Goal: Information Seeking & Learning: Learn about a topic

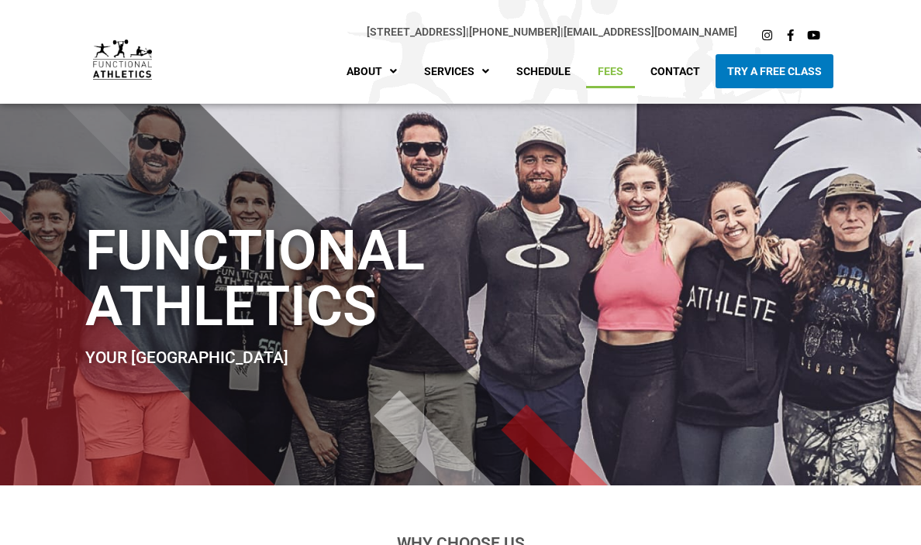
click at [607, 68] on link "Fees" at bounding box center [610, 71] width 49 height 34
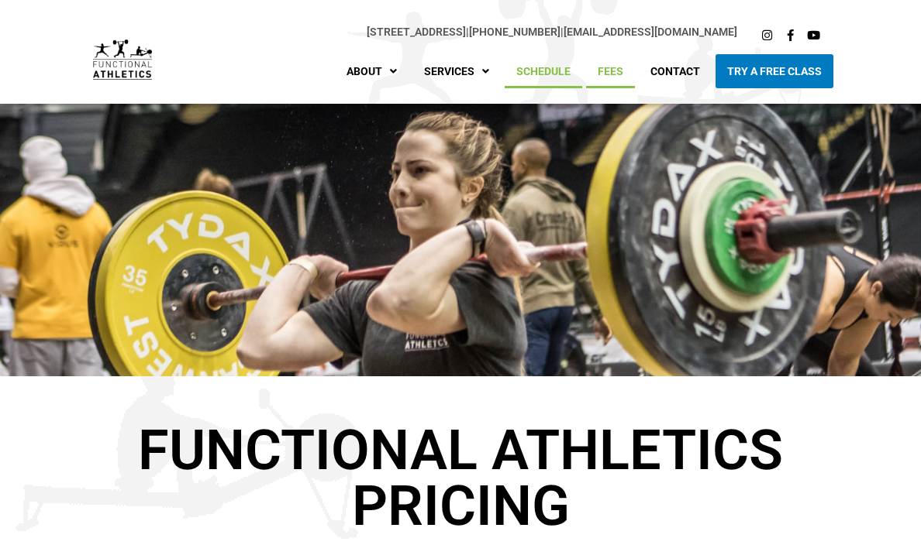
click at [538, 69] on link "Schedule" at bounding box center [542, 71] width 77 height 34
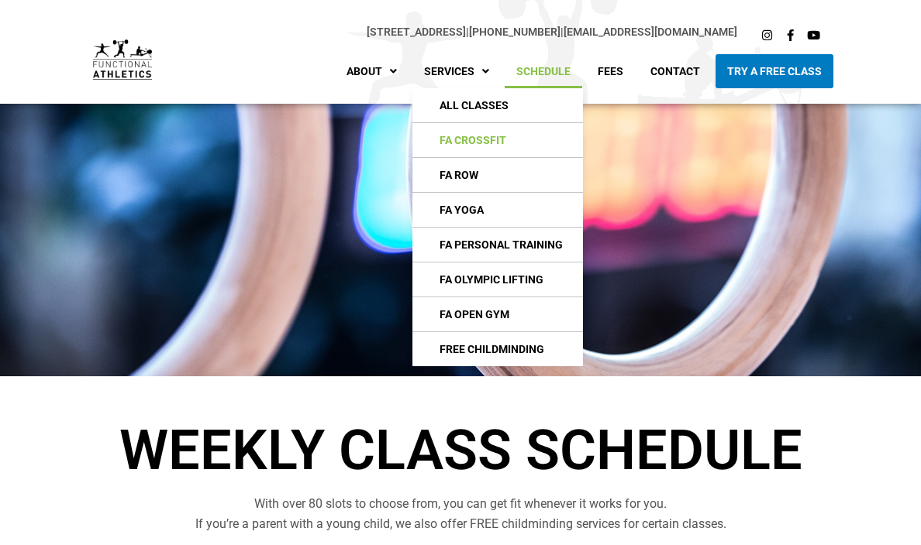
click at [470, 138] on link "FA CrossFIt" at bounding box center [497, 140] width 170 height 34
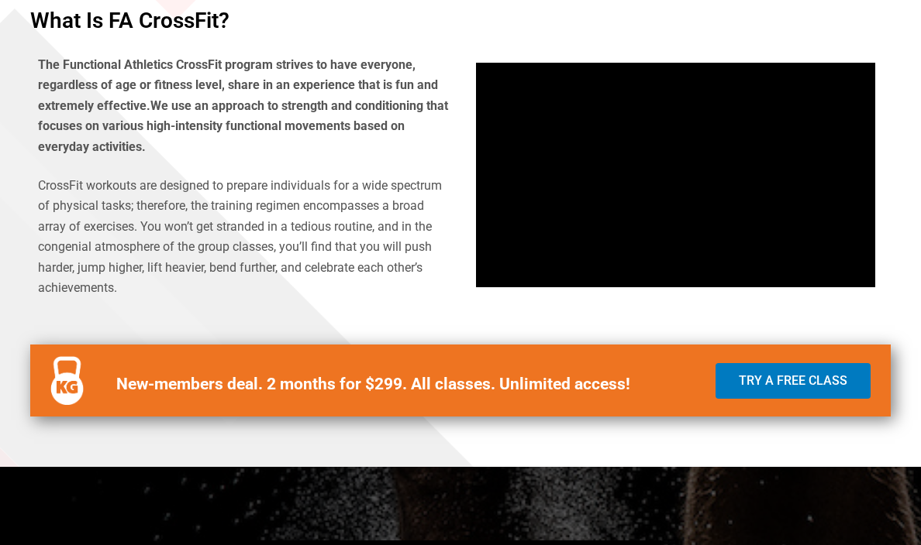
scroll to position [528, 0]
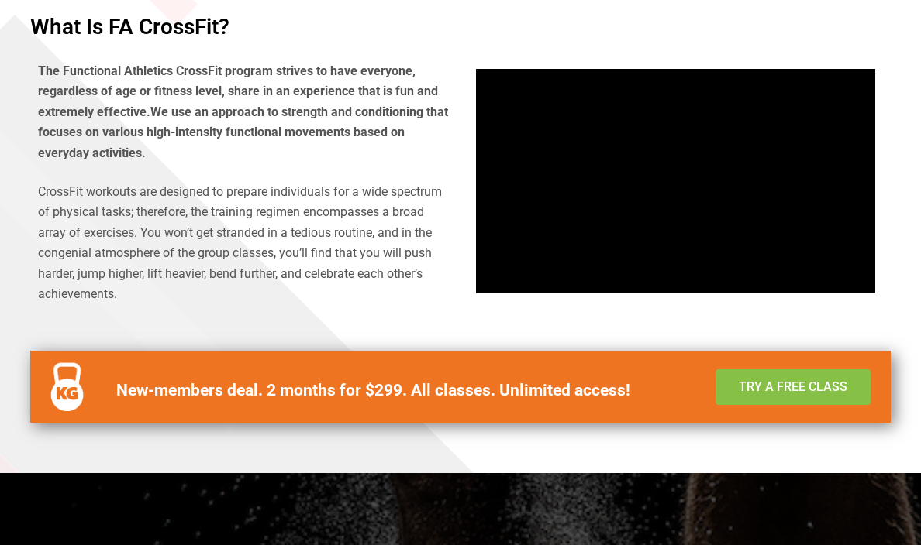
click at [802, 389] on span "Try a Free Class" at bounding box center [792, 387] width 108 height 12
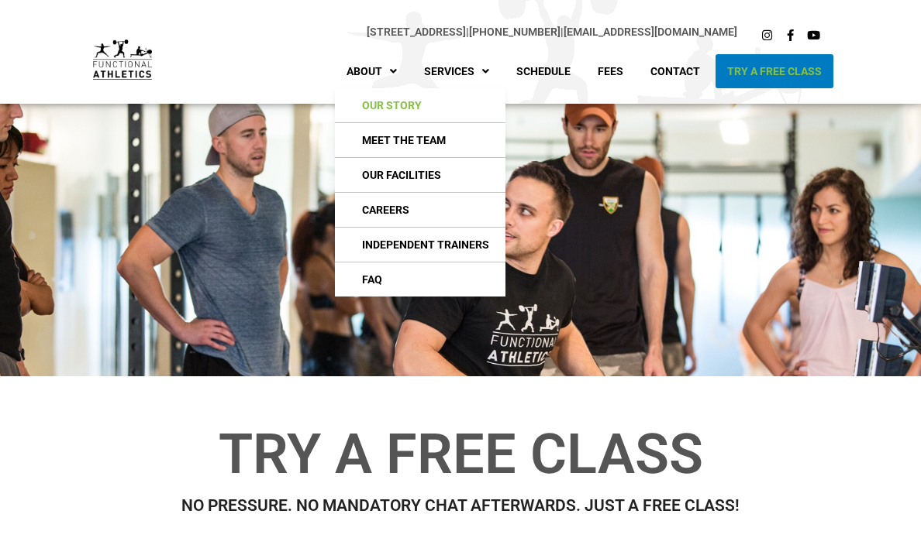
click at [395, 103] on link "Our Story" at bounding box center [420, 105] width 170 height 34
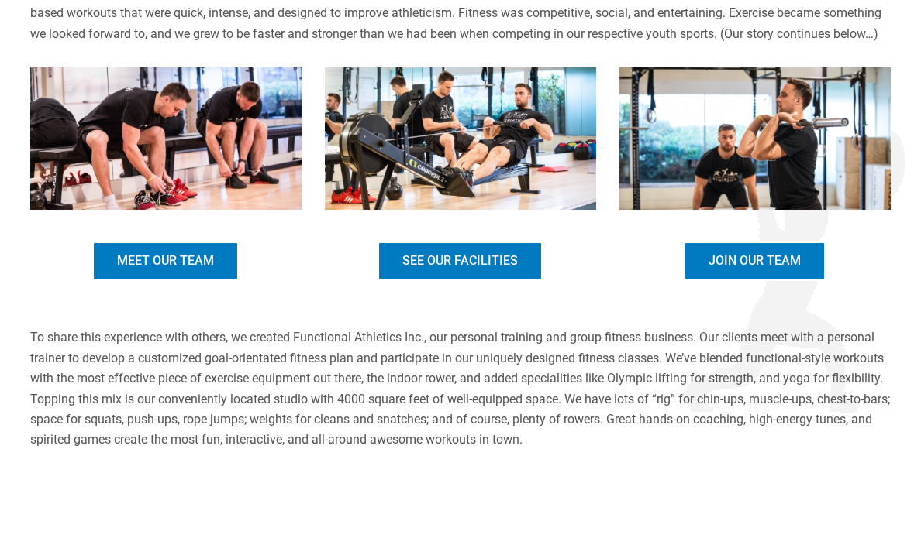
scroll to position [711, 0]
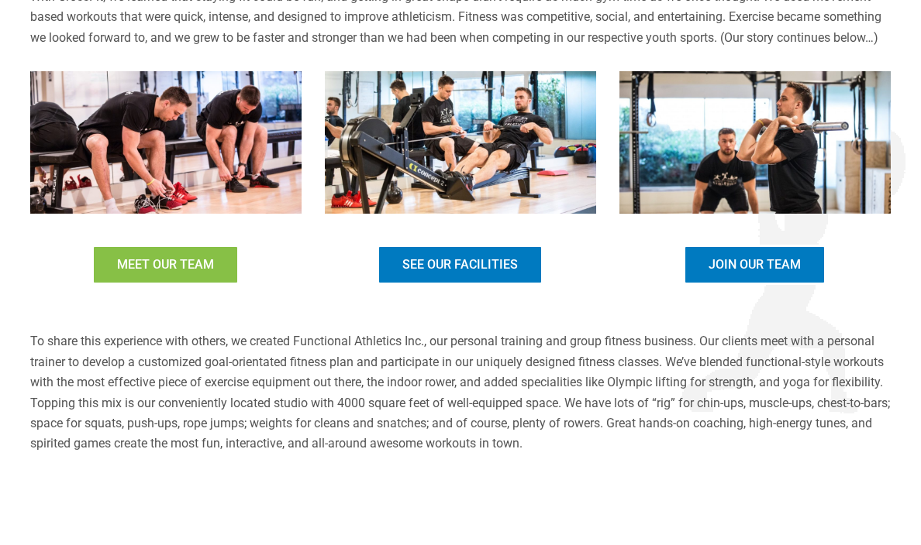
click at [207, 285] on link "Meet Our Team" at bounding box center [165, 265] width 148 height 40
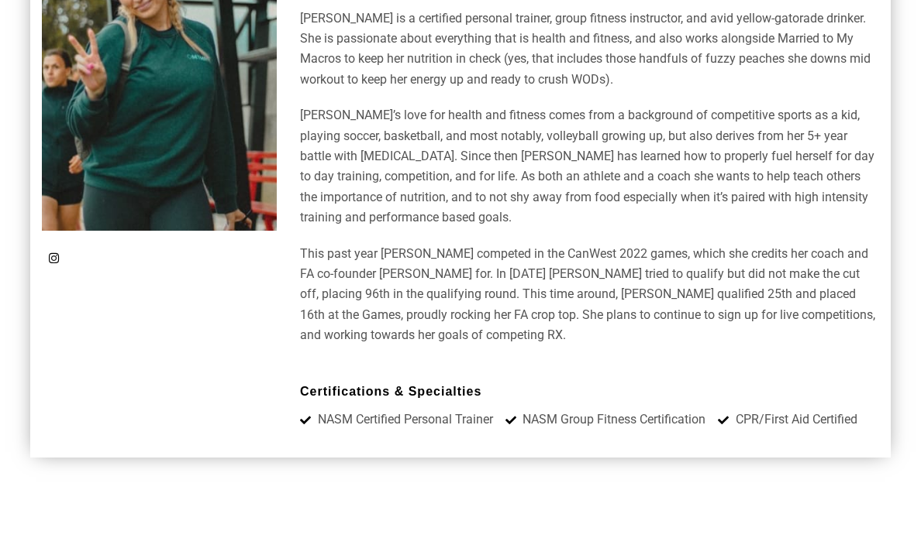
scroll to position [5438, 0]
